Goal: Check status

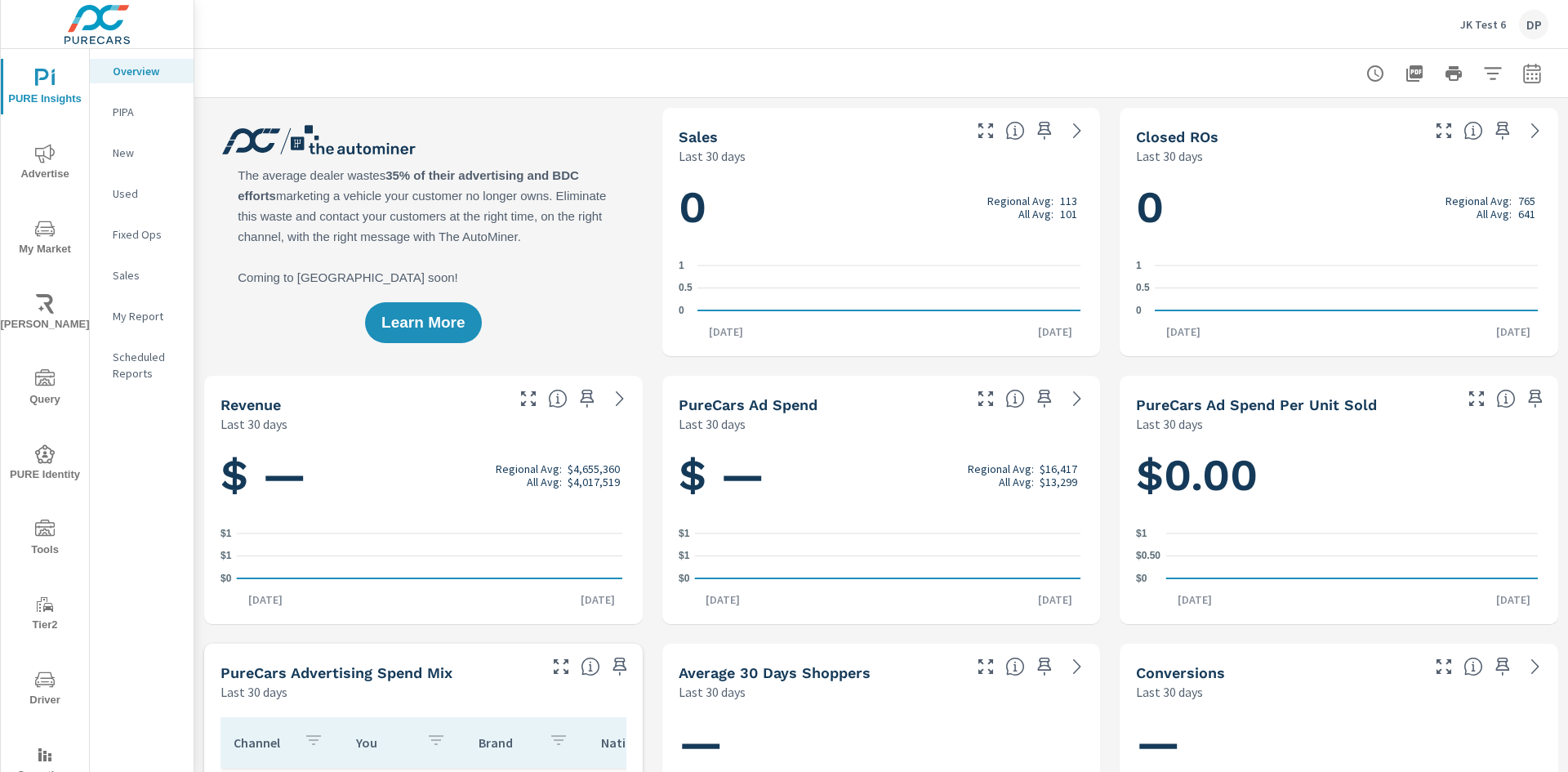
scroll to position [1, 0]
click at [43, 758] on rect "nav menu" at bounding box center [45, 757] width 4 height 6
